Goal: Navigation & Orientation: Find specific page/section

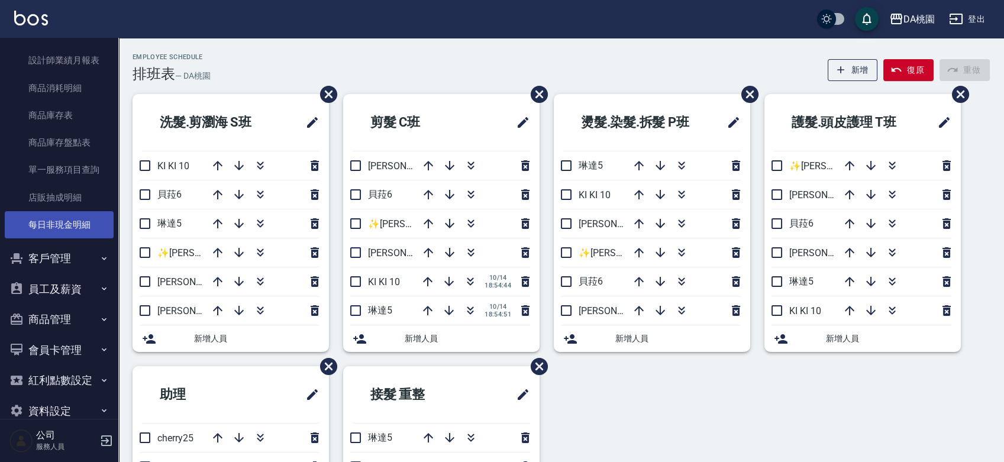
scroll to position [526, 0]
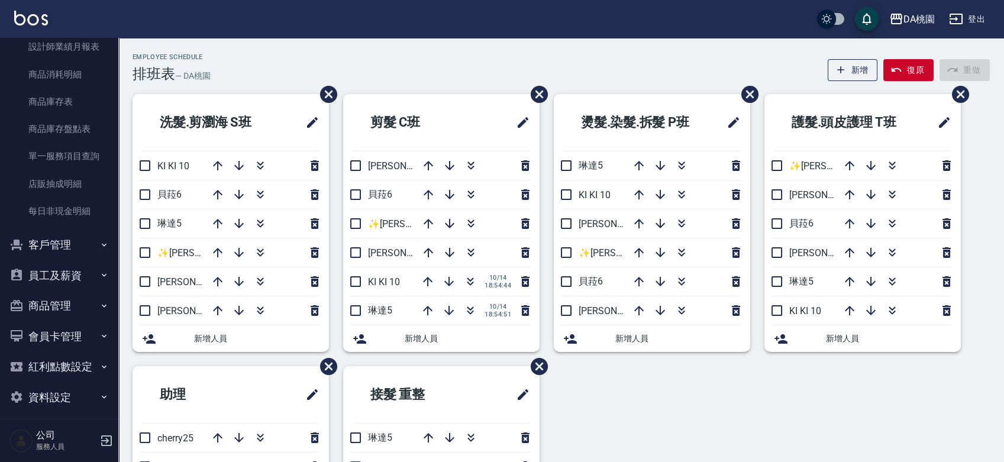
click at [52, 307] on button "商品管理" at bounding box center [59, 306] width 109 height 31
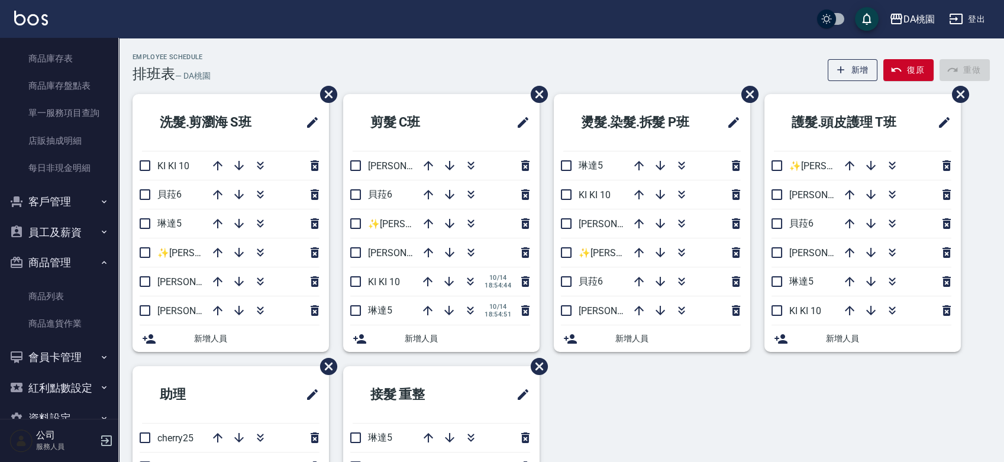
scroll to position [592, 0]
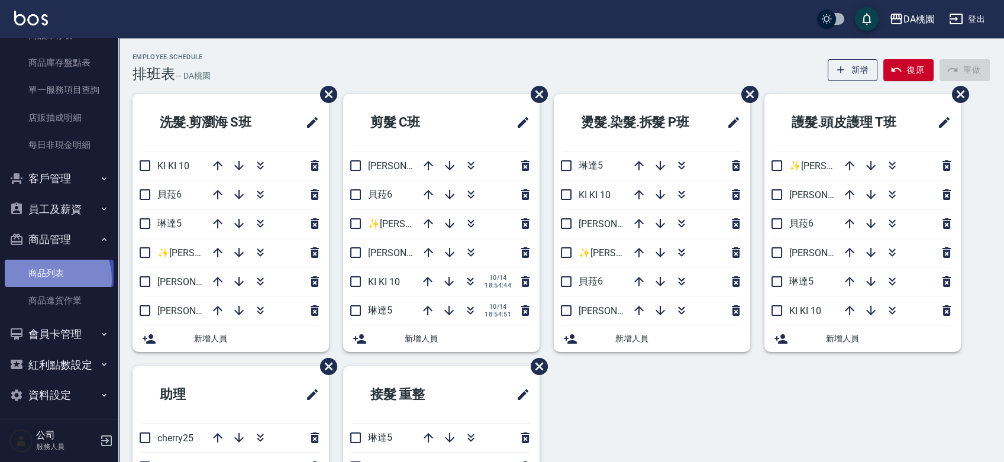
click at [51, 279] on link "商品列表" at bounding box center [59, 273] width 109 height 27
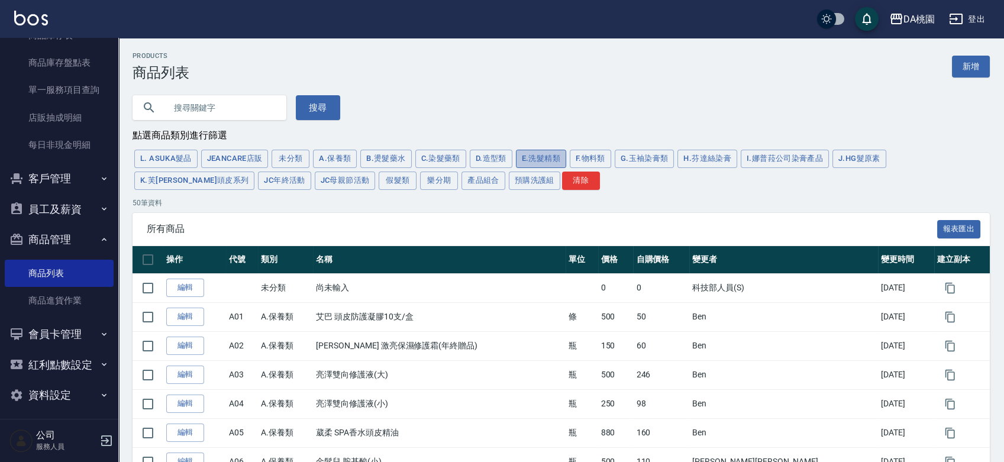
click at [556, 160] on button "E.洗髮精類" at bounding box center [541, 159] width 50 height 18
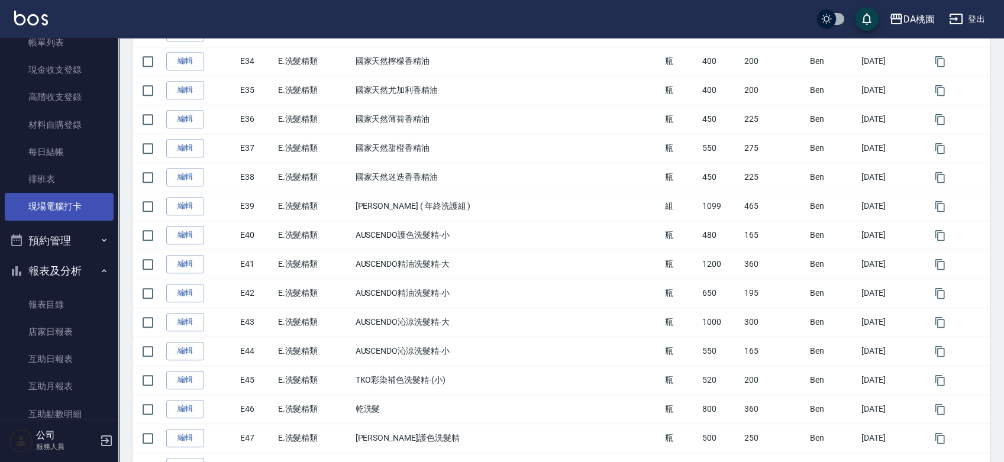
scroll to position [131, 0]
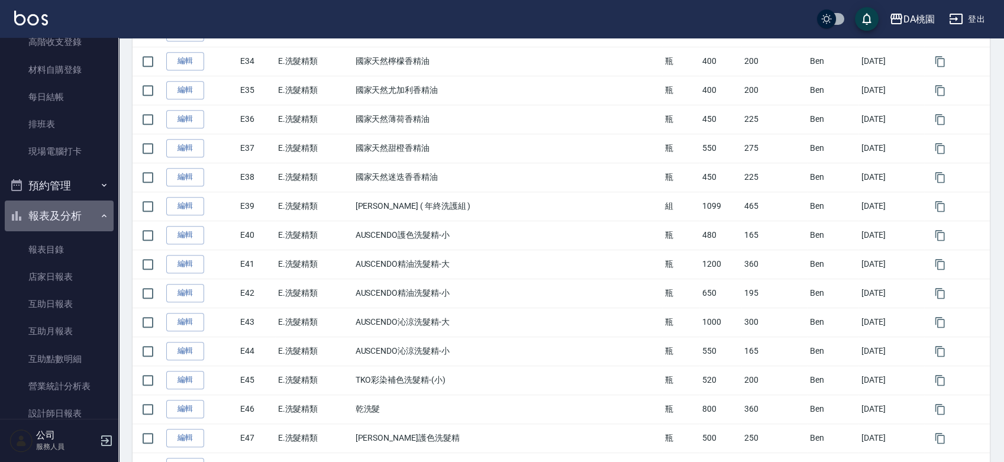
click at [62, 218] on button "報表及分析" at bounding box center [59, 216] width 109 height 31
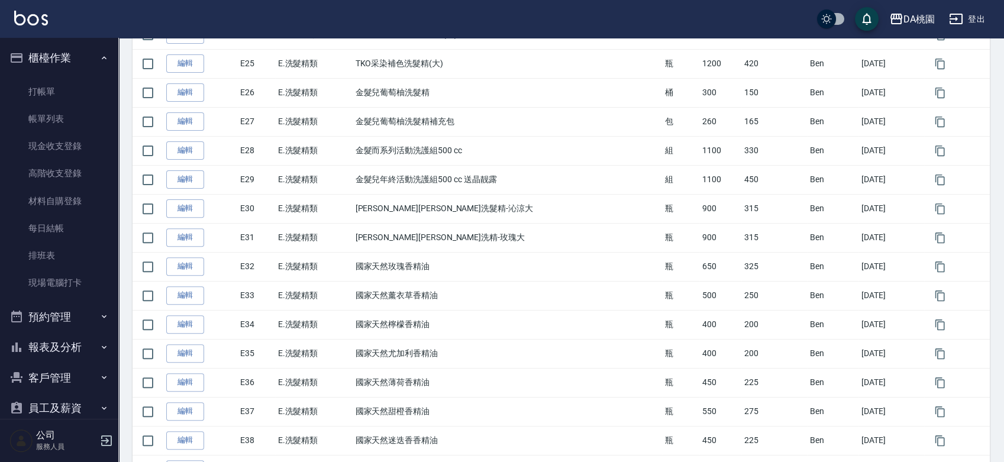
scroll to position [197, 0]
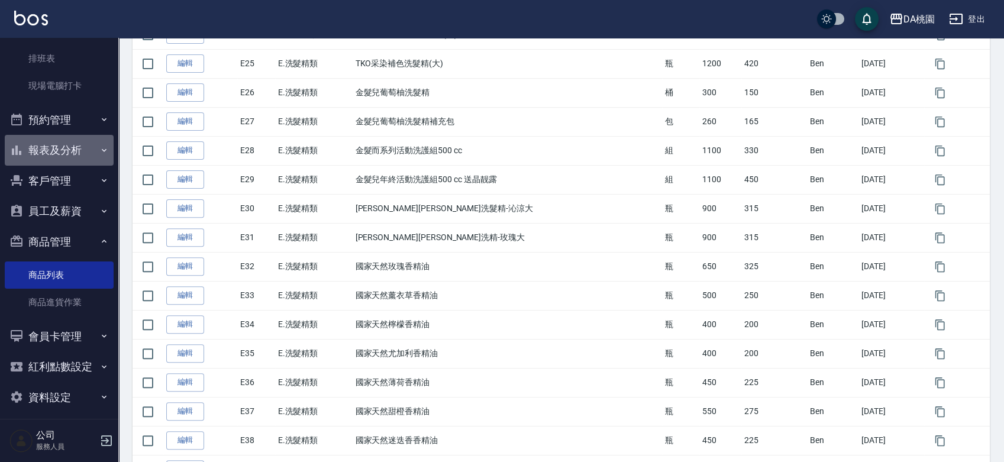
click at [63, 150] on button "報表及分析" at bounding box center [59, 150] width 109 height 31
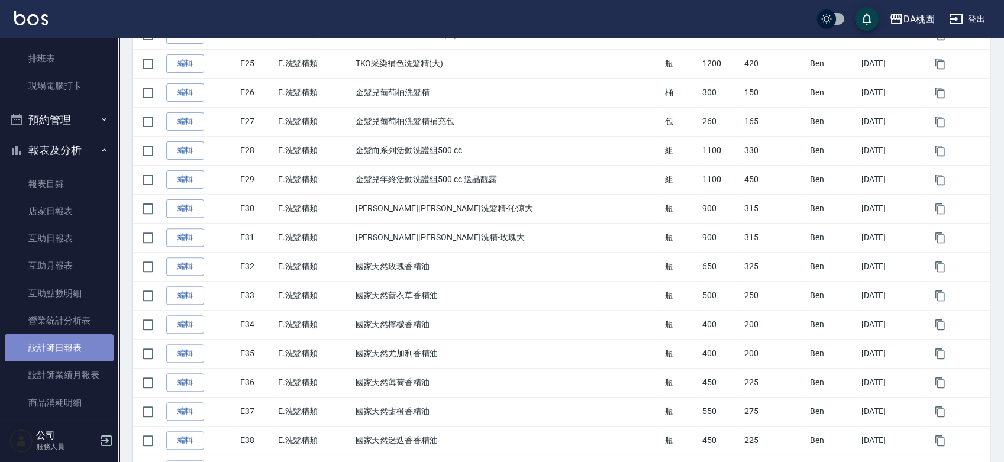
click at [72, 347] on link "設計師日報表" at bounding box center [59, 347] width 109 height 27
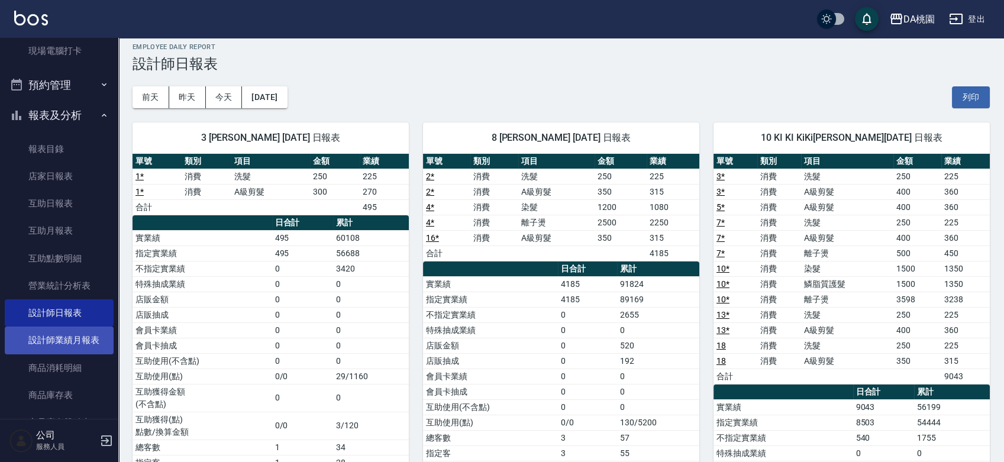
scroll to position [263, 0]
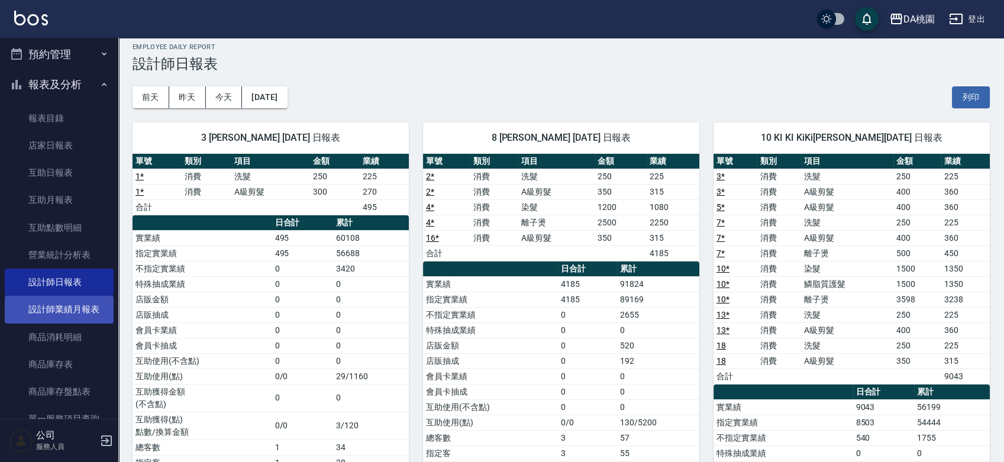
click at [72, 302] on link "設計師業績月報表" at bounding box center [59, 309] width 109 height 27
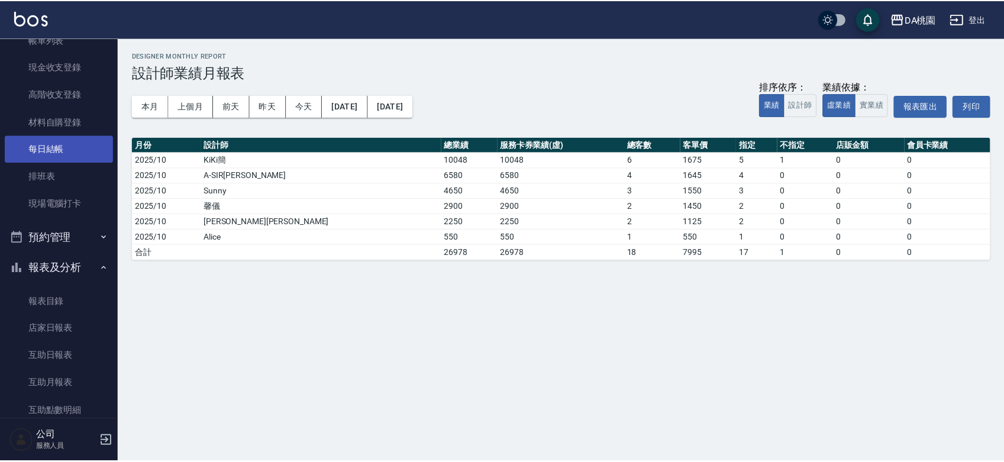
scroll to position [66, 0]
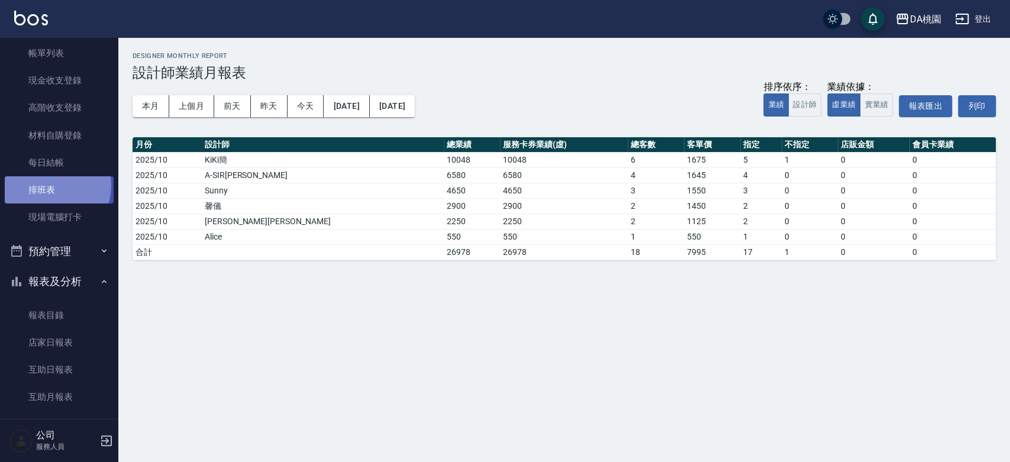
click at [51, 186] on link "排班表" at bounding box center [59, 189] width 109 height 27
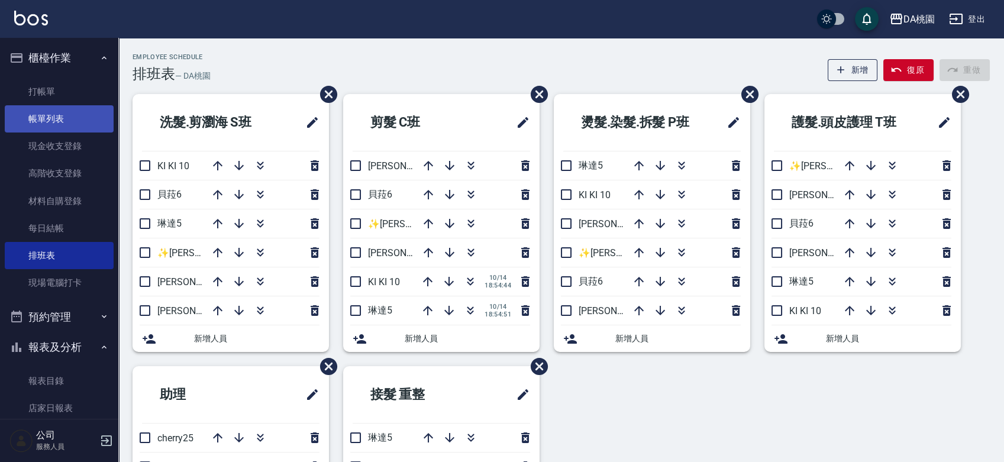
click at [52, 116] on link "帳單列表" at bounding box center [59, 118] width 109 height 27
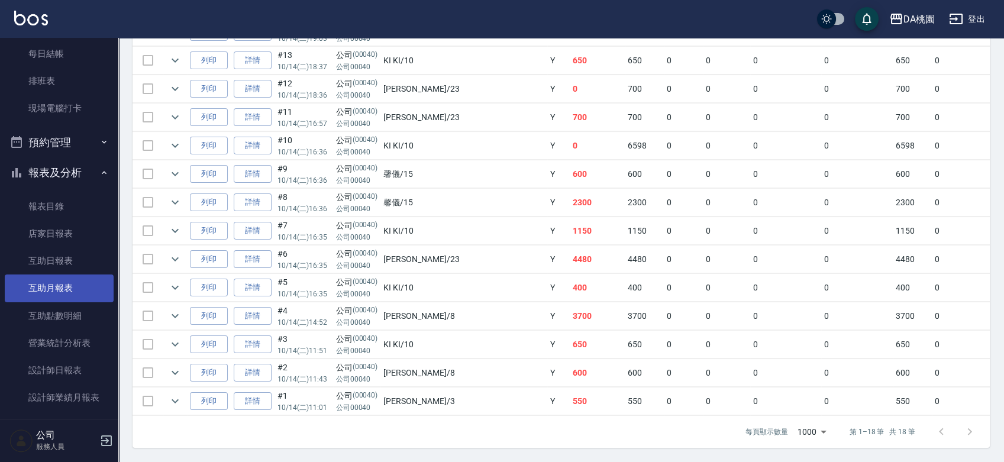
scroll to position [197, 0]
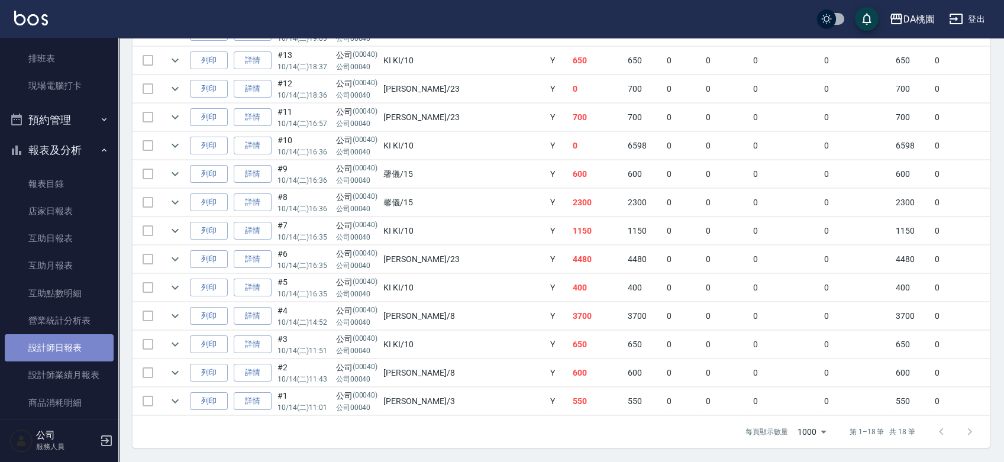
click at [71, 342] on link "設計師日報表" at bounding box center [59, 347] width 109 height 27
